Goal: Transaction & Acquisition: Purchase product/service

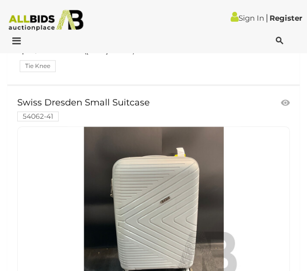
scroll to position [11288, 0]
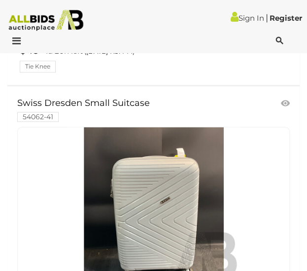
click at [119, 135] on link at bounding box center [153, 214] width 273 height 174
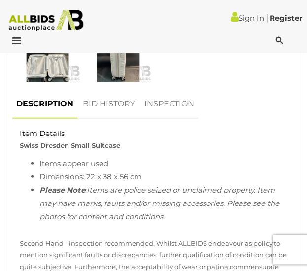
scroll to position [508, 0]
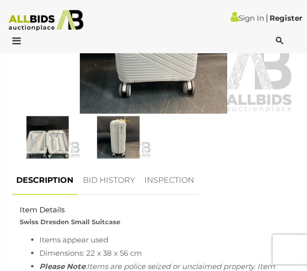
click at [122, 56] on img at bounding box center [153, 23] width 283 height 182
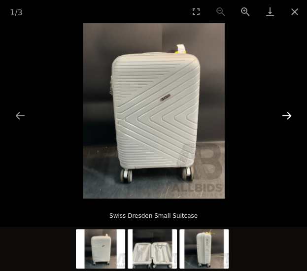
click at [288, 117] on button "Next slide" at bounding box center [287, 115] width 21 height 19
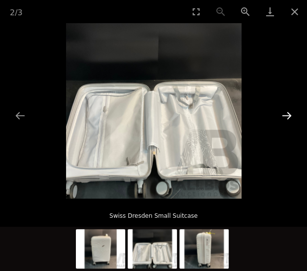
click at [288, 117] on button "Next slide" at bounding box center [287, 115] width 21 height 19
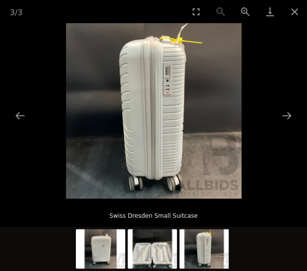
click at [293, 167] on picture at bounding box center [153, 111] width 307 height 176
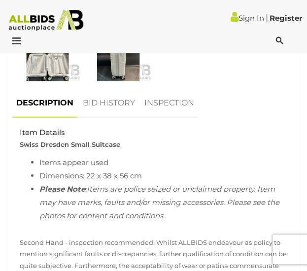
scroll to position [670, 0]
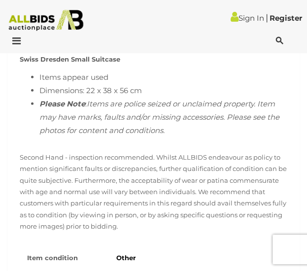
click at [148, 190] on p "Second Hand - inspection recommended. Whilst ALLBIDS endeavour as policy to men…" at bounding box center [154, 192] width 268 height 81
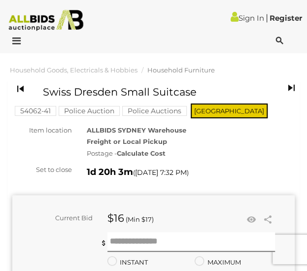
scroll to position [2, 0]
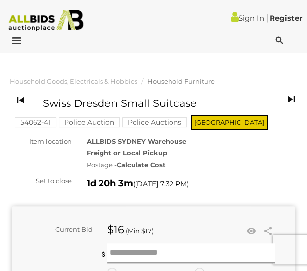
click at [88, 104] on h1 "Swiss Dresden Small Suitcase" at bounding box center [146, 103] width 207 height 11
copy div "Swiss Dresden Small Suitcase"
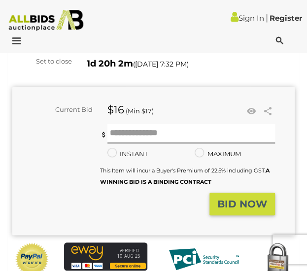
scroll to position [0, 0]
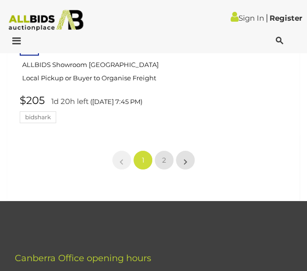
scroll to position [16438, 0]
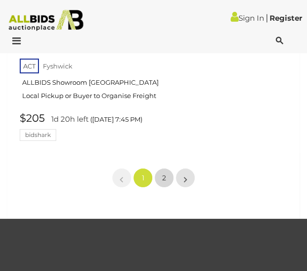
click at [167, 168] on link "2" at bounding box center [164, 178] width 20 height 20
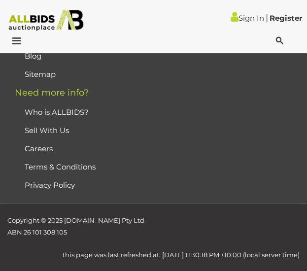
scroll to position [159, 0]
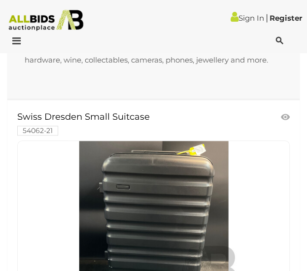
click at [31, 166] on link at bounding box center [153, 228] width 273 height 174
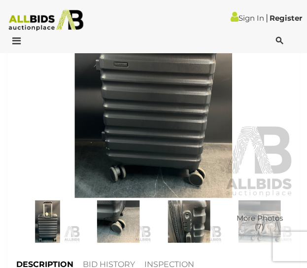
scroll to position [367, 0]
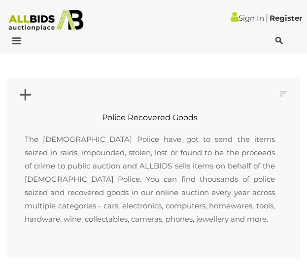
scroll to position [159, 0]
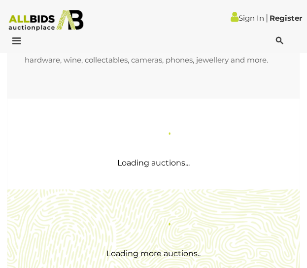
scroll to position [159, 0]
